Goal: Task Accomplishment & Management: Manage account settings

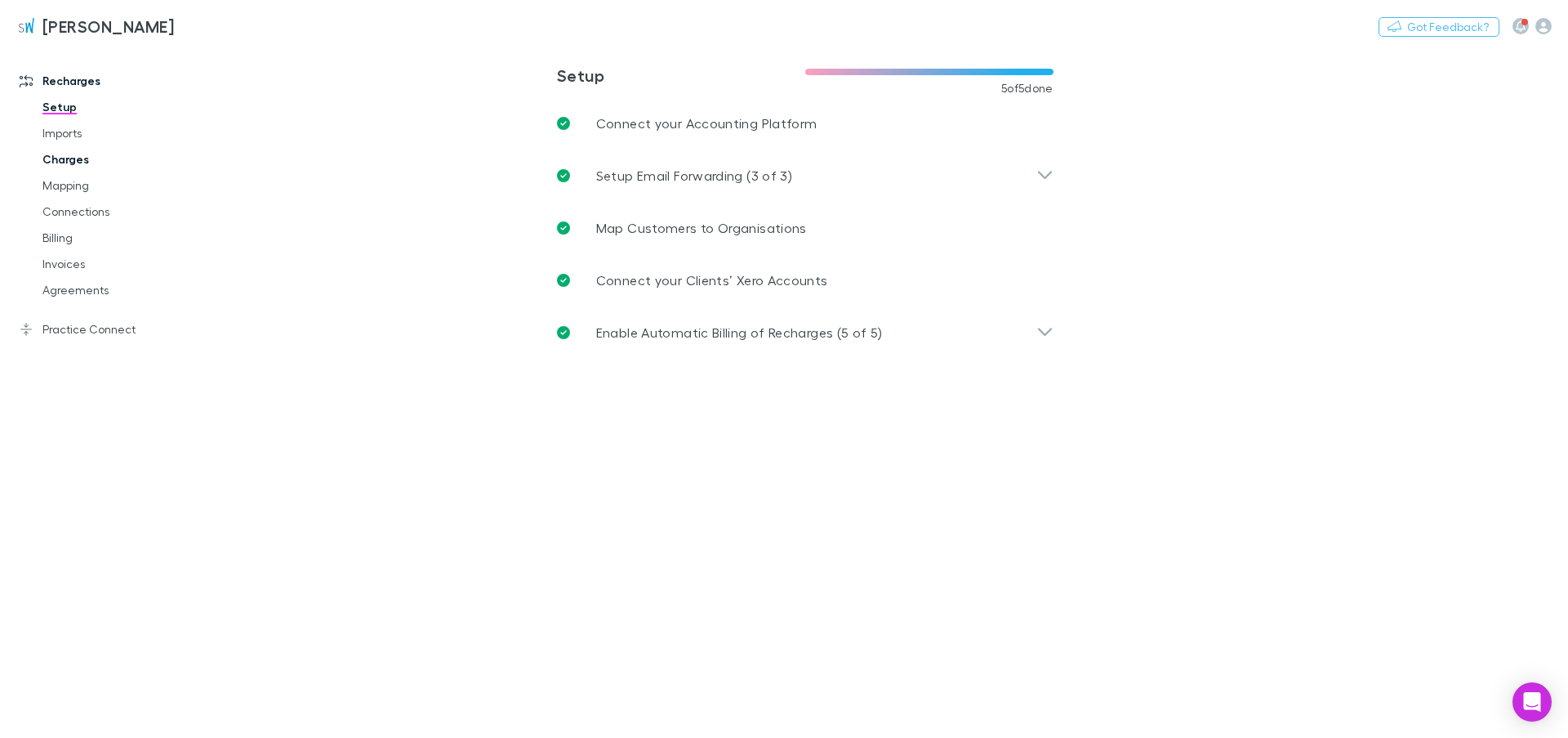
click at [71, 161] on link "Charges" at bounding box center [116, 159] width 182 height 26
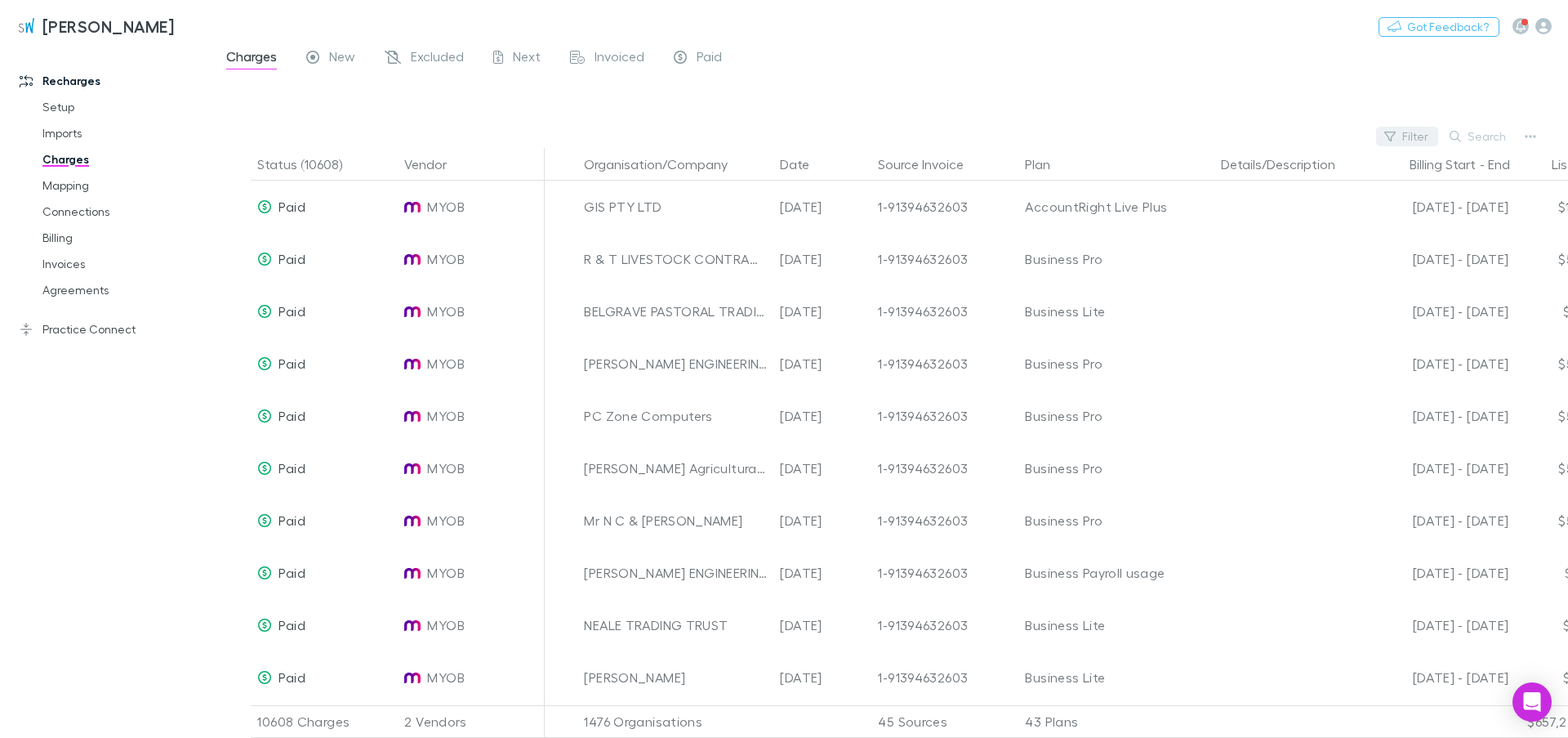
click at [1403, 131] on button "Filter" at bounding box center [1407, 136] width 62 height 20
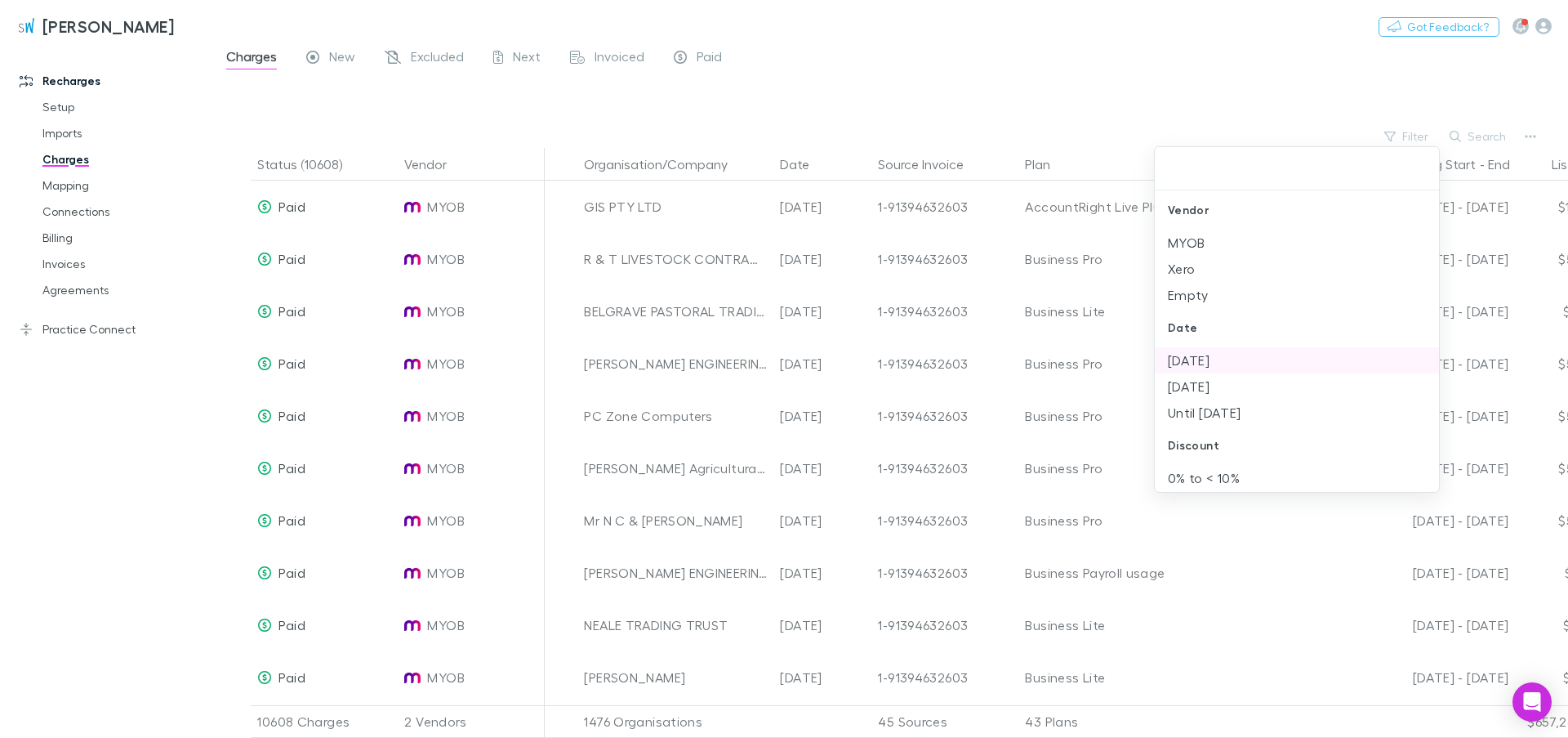
click at [1206, 362] on li "[DATE]" at bounding box center [1297, 361] width 285 height 26
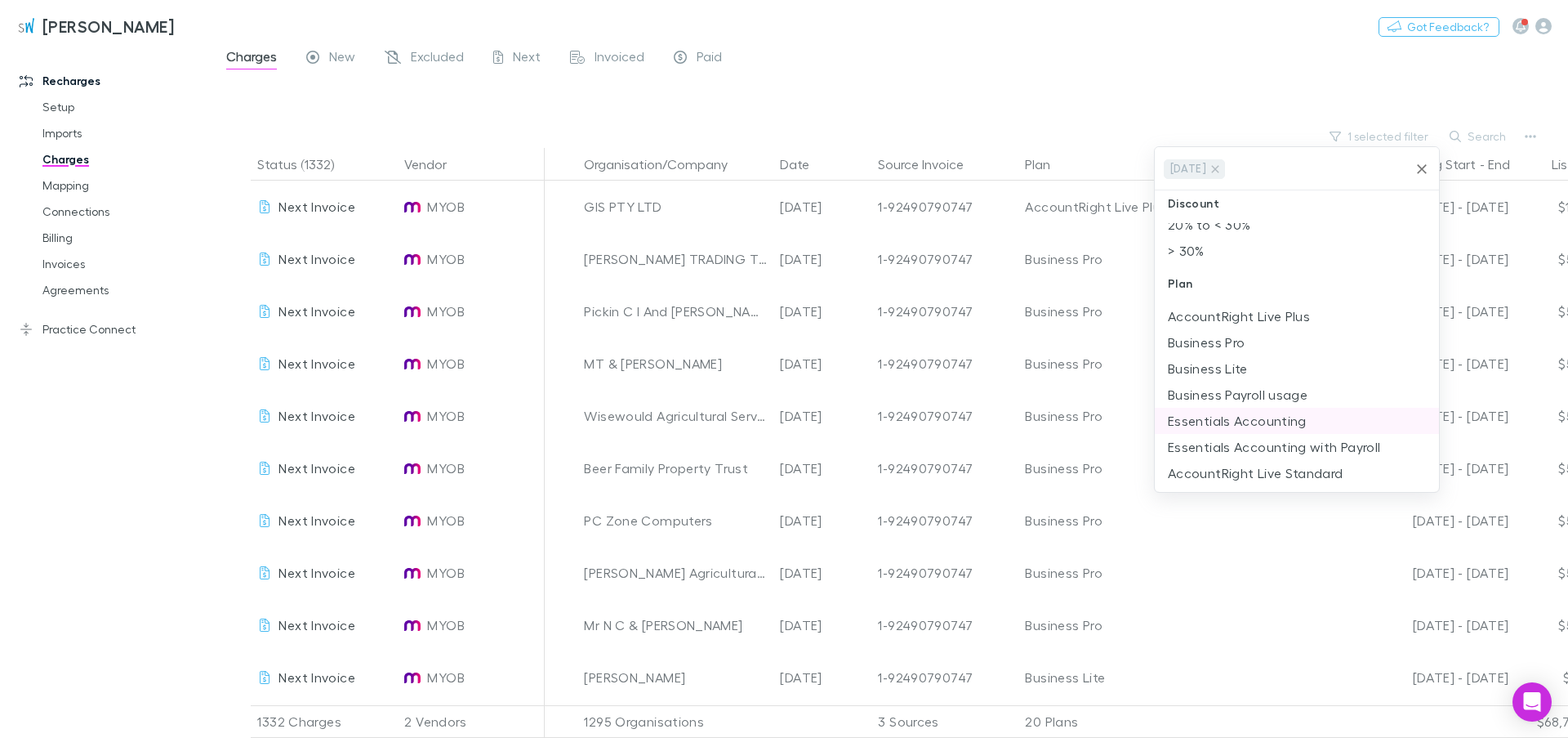
scroll to position [372, 0]
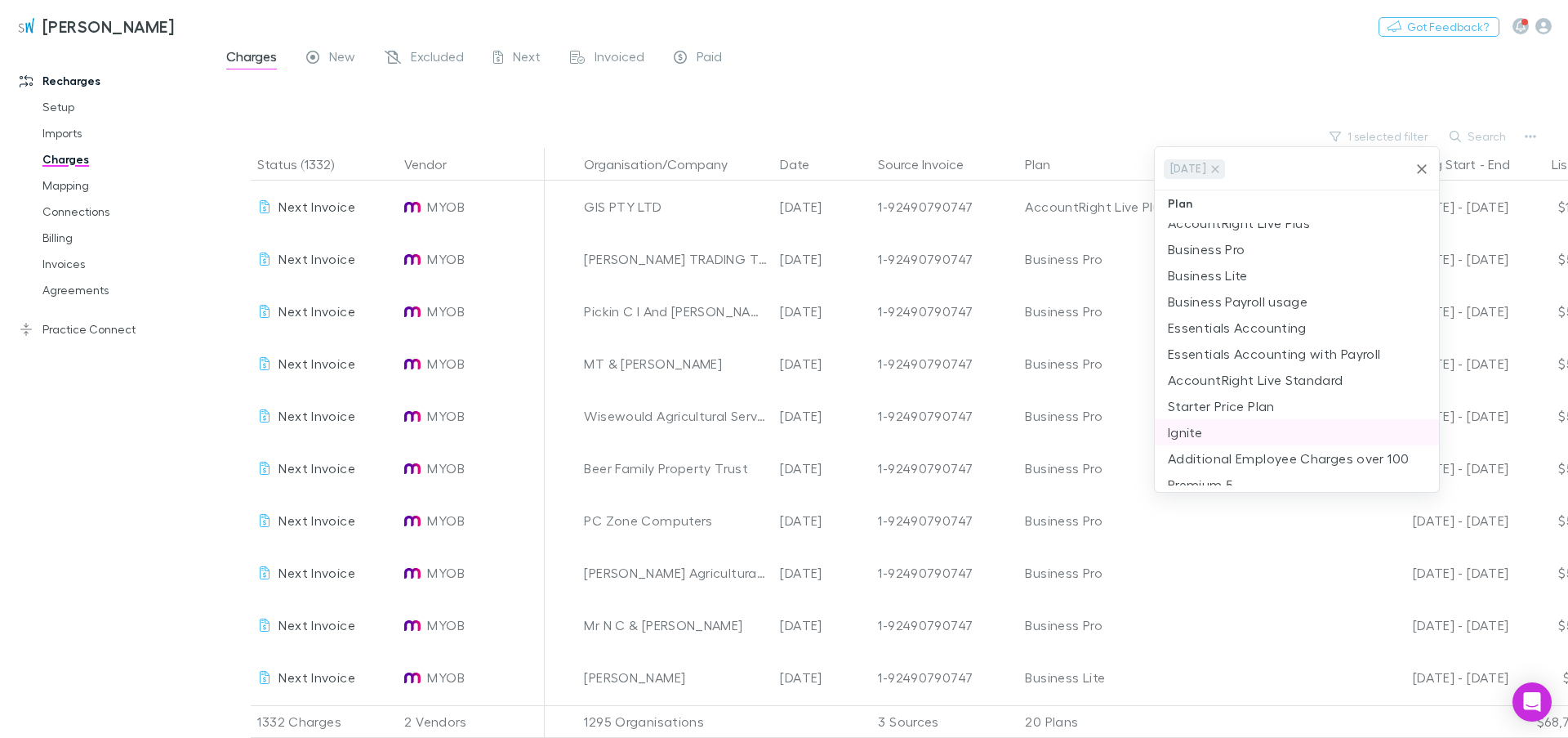
click at [1200, 431] on li "Ignite" at bounding box center [1297, 432] width 285 height 26
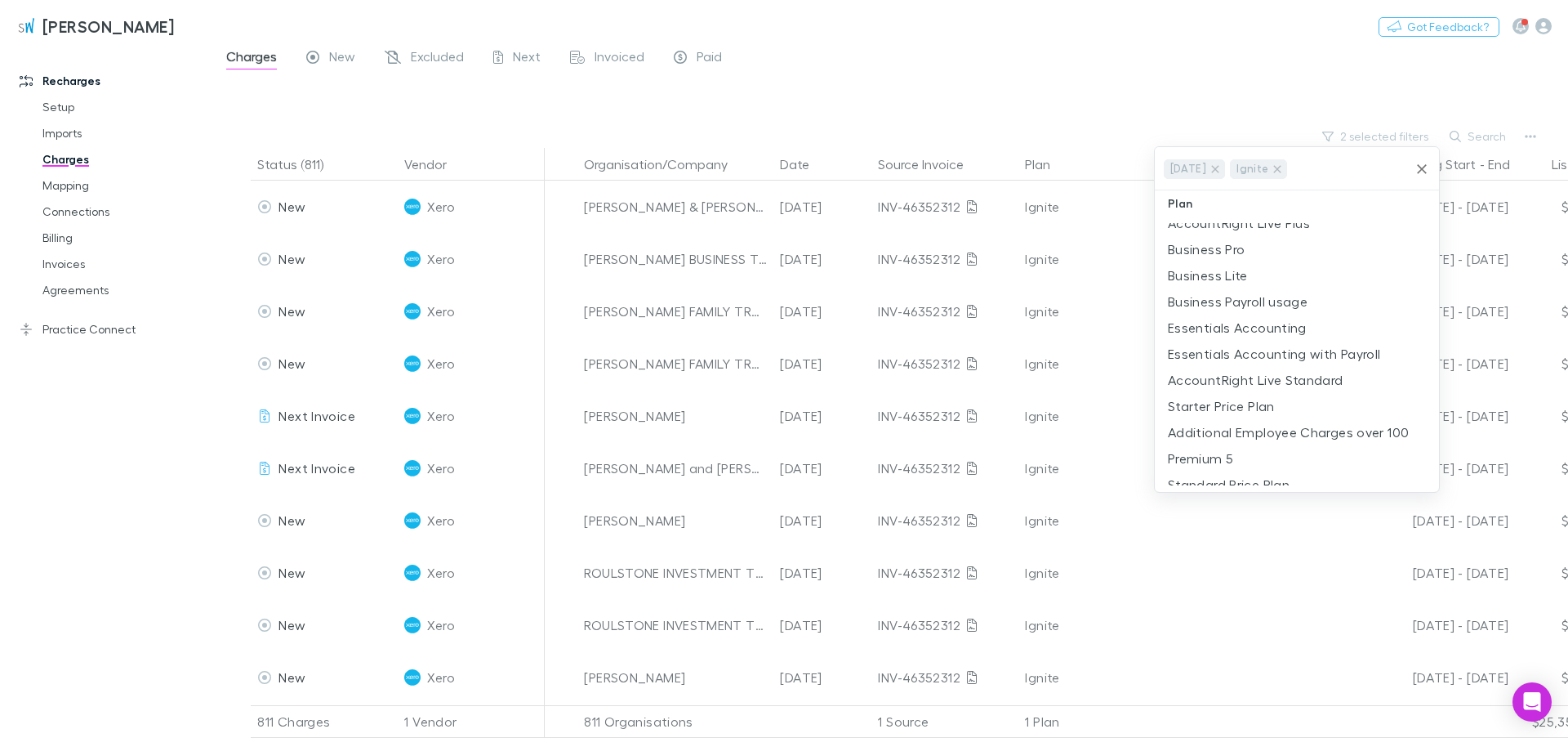
scroll to position [0, 0]
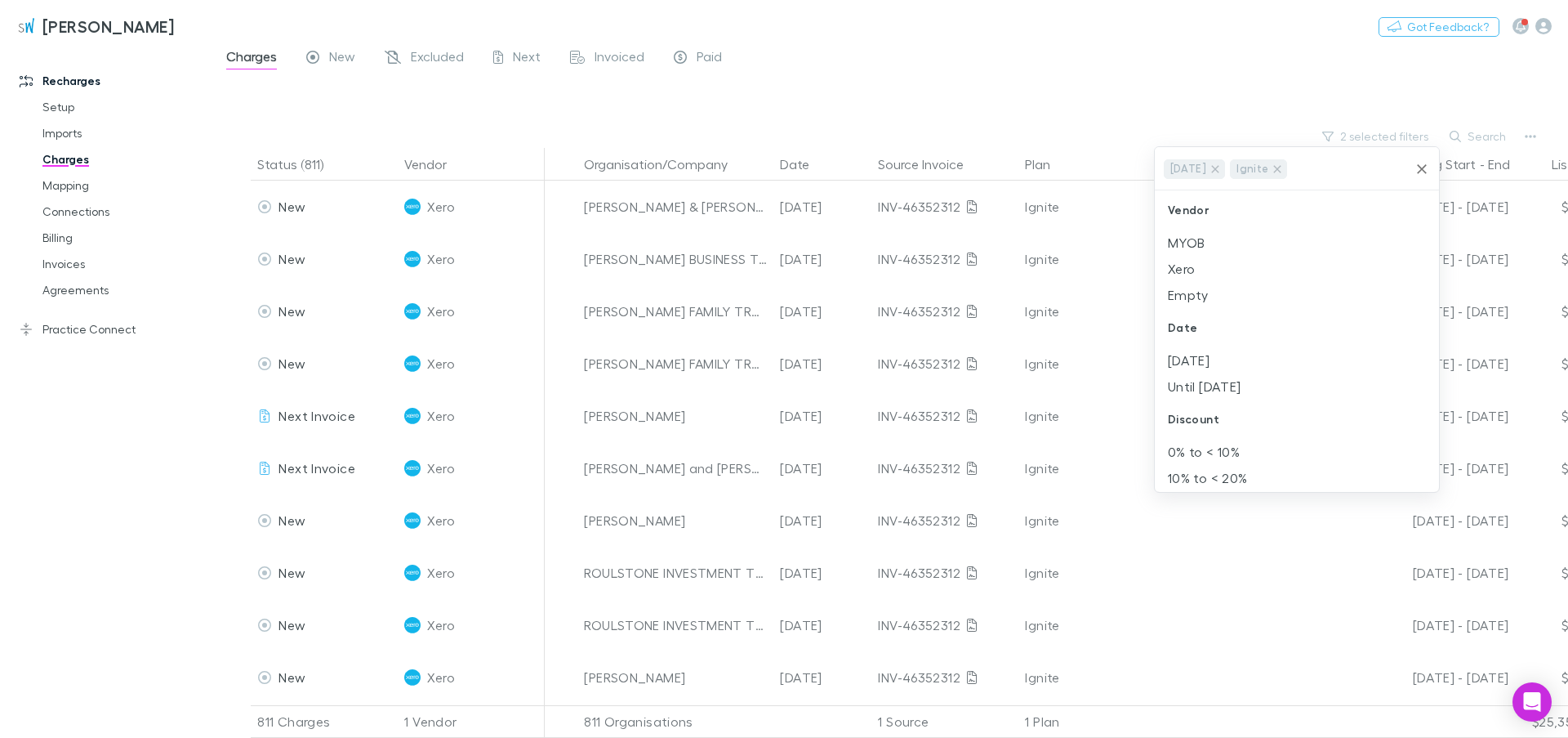
click at [521, 107] on div at bounding box center [784, 369] width 1568 height 738
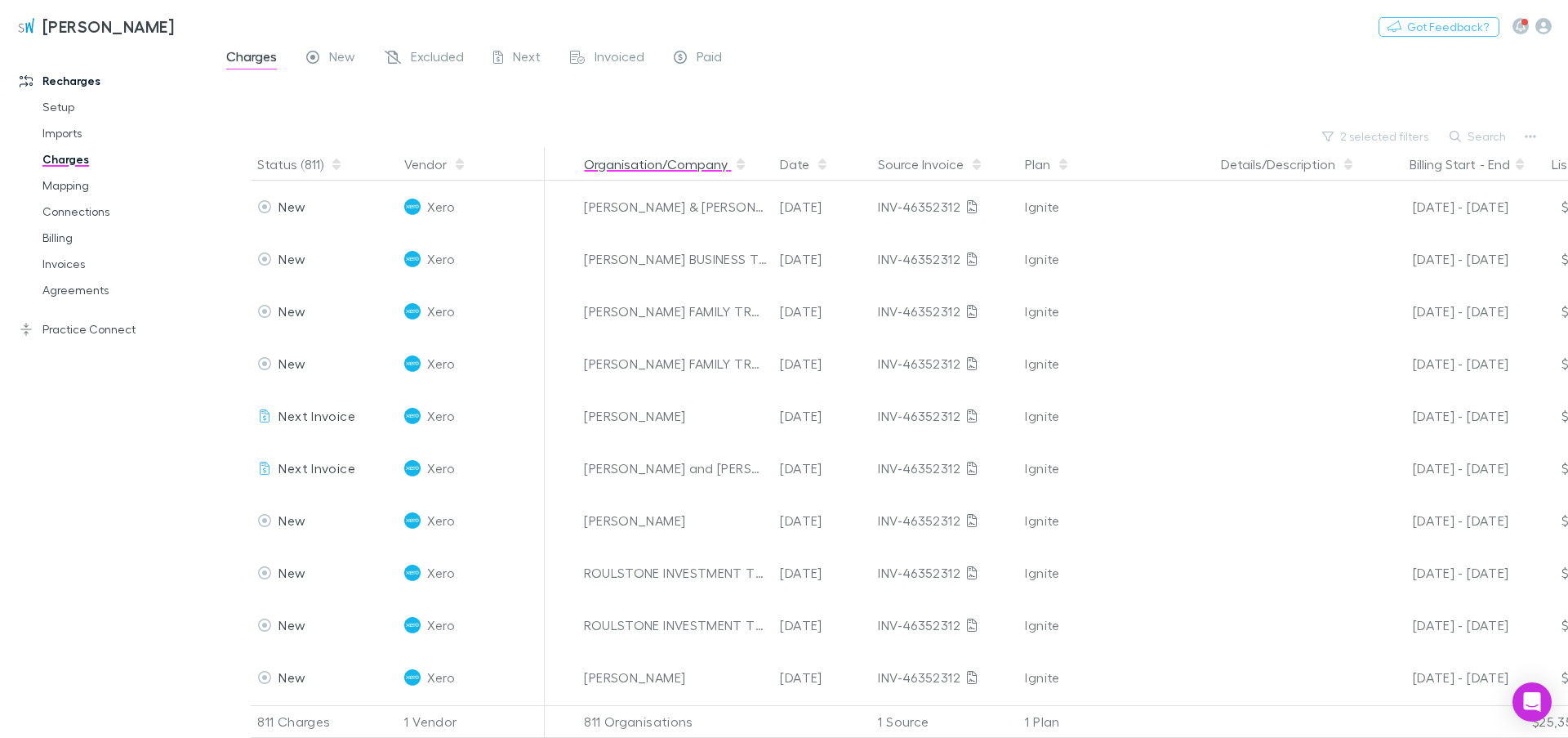
click at [733, 165] on button "Organisation/Company" at bounding box center [666, 163] width 163 height 33
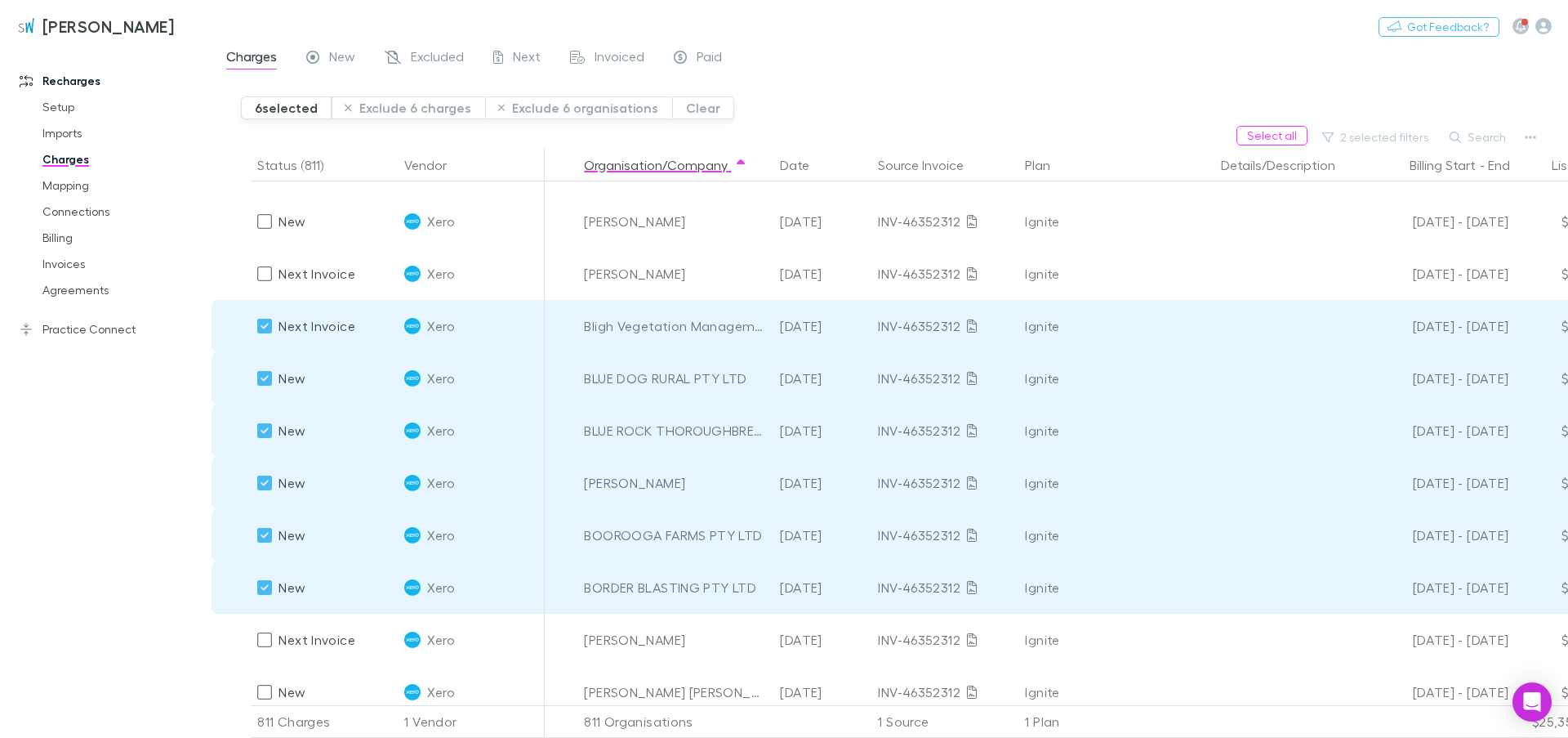
scroll to position [2887, 0]
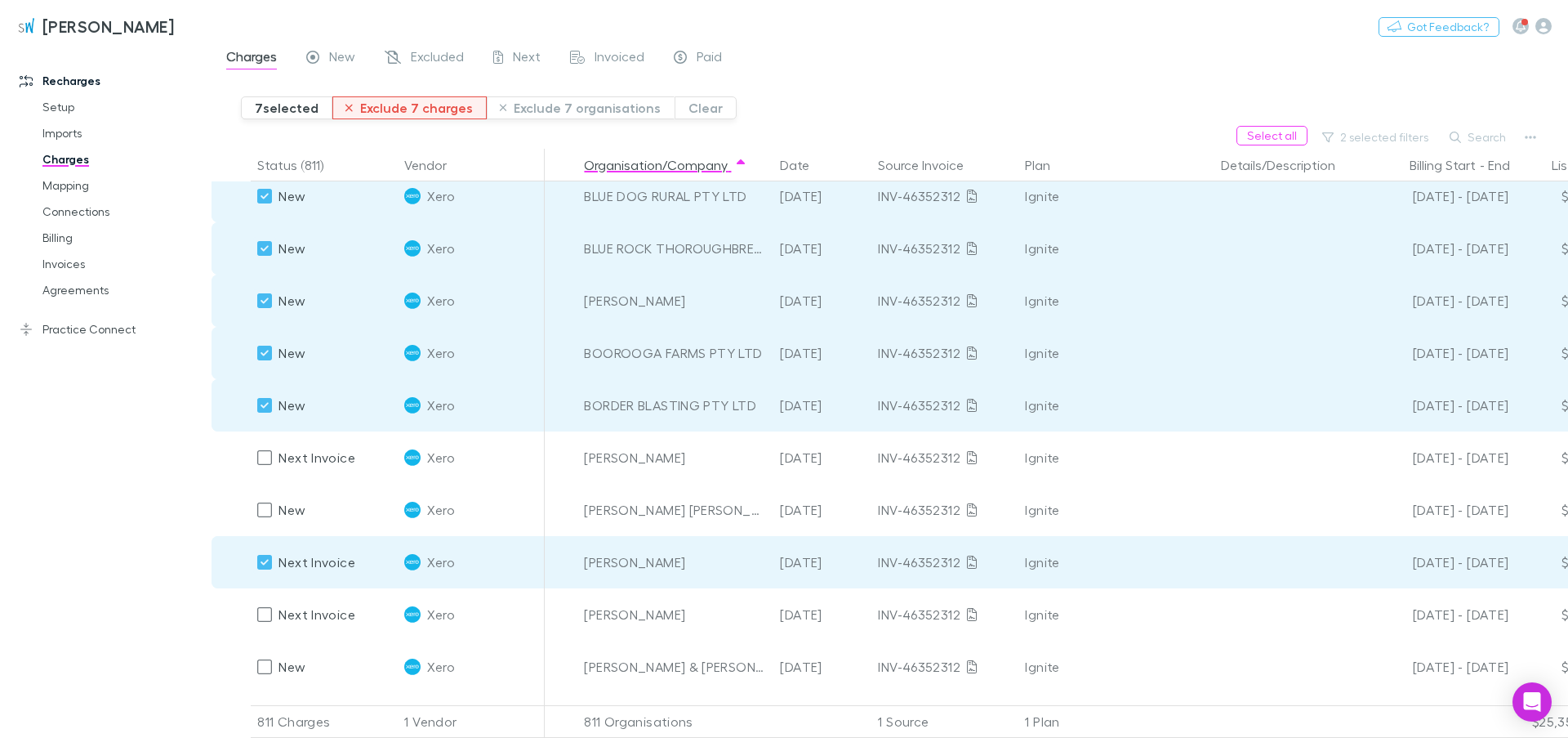
click at [440, 111] on button "Exclude 7 charges" at bounding box center [409, 108] width 154 height 23
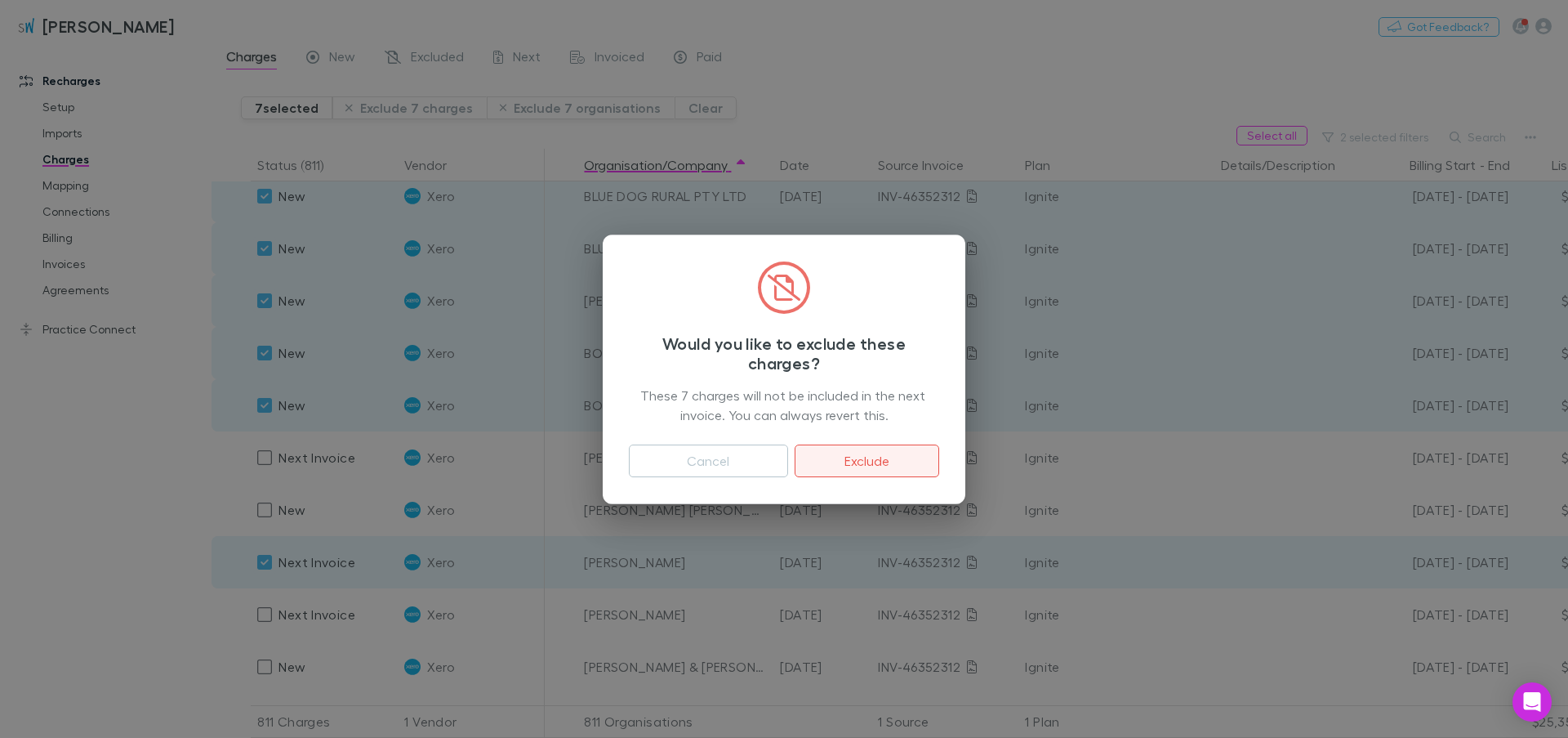
click at [866, 463] on button "Exclude" at bounding box center [866, 460] width 144 height 33
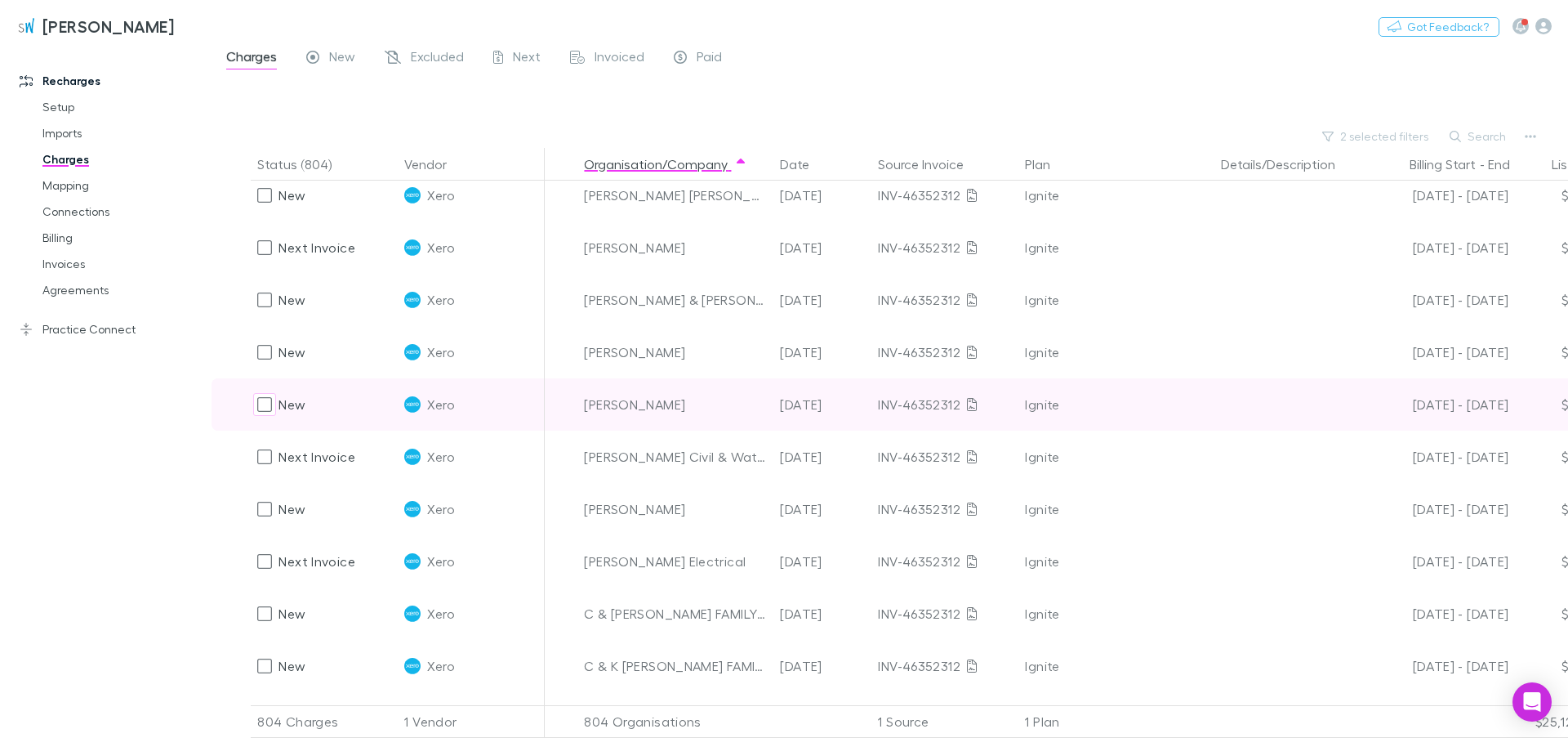
scroll to position [2835, 0]
